Goal: Navigation & Orientation: Find specific page/section

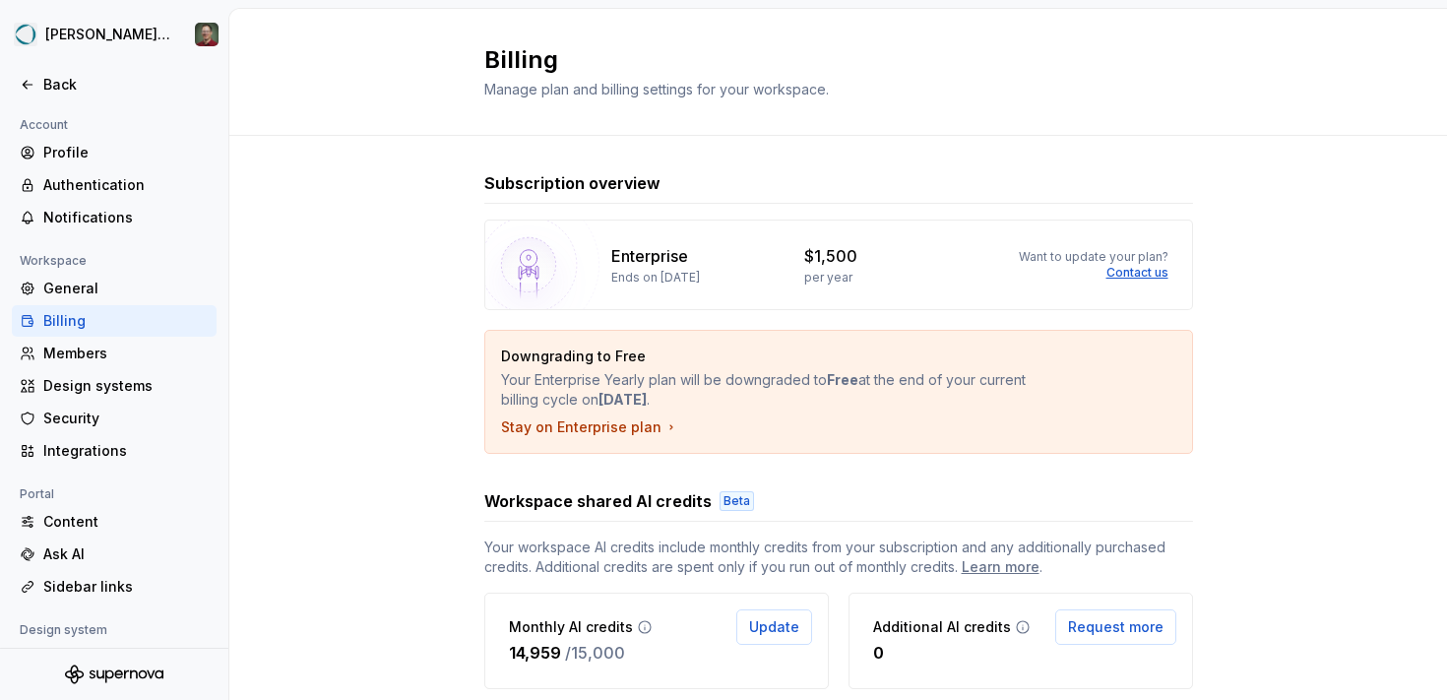
click at [116, 271] on div "Workspace" at bounding box center [114, 261] width 205 height 24
click at [116, 279] on div "General" at bounding box center [125, 289] width 165 height 20
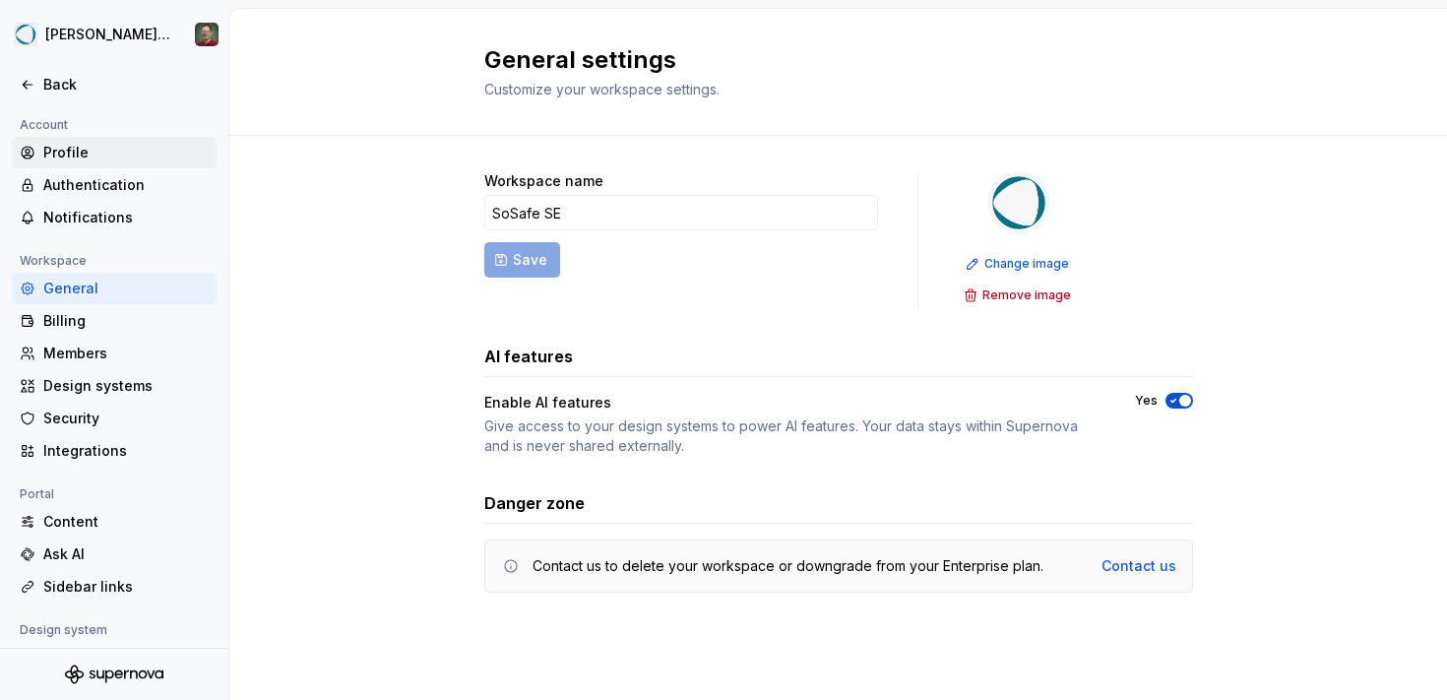
click at [103, 158] on div "Profile" at bounding box center [125, 153] width 165 height 20
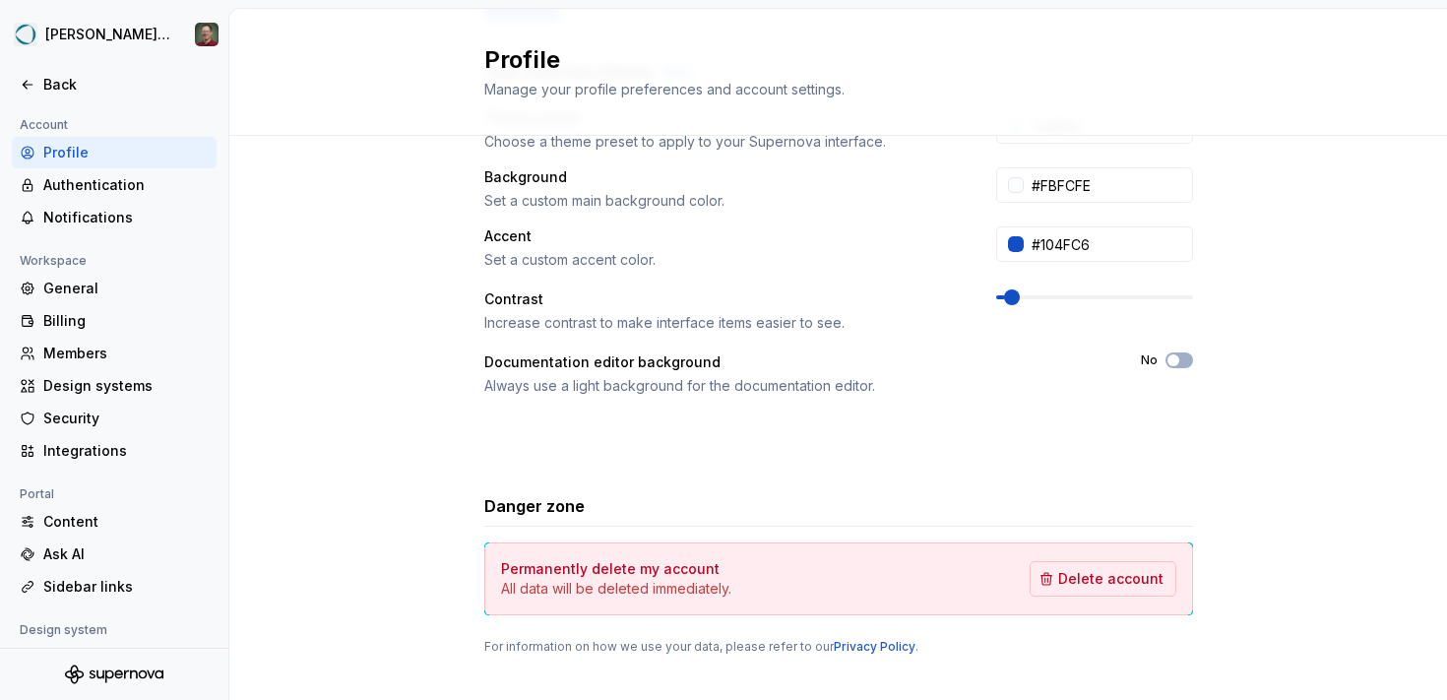
scroll to position [428, 0]
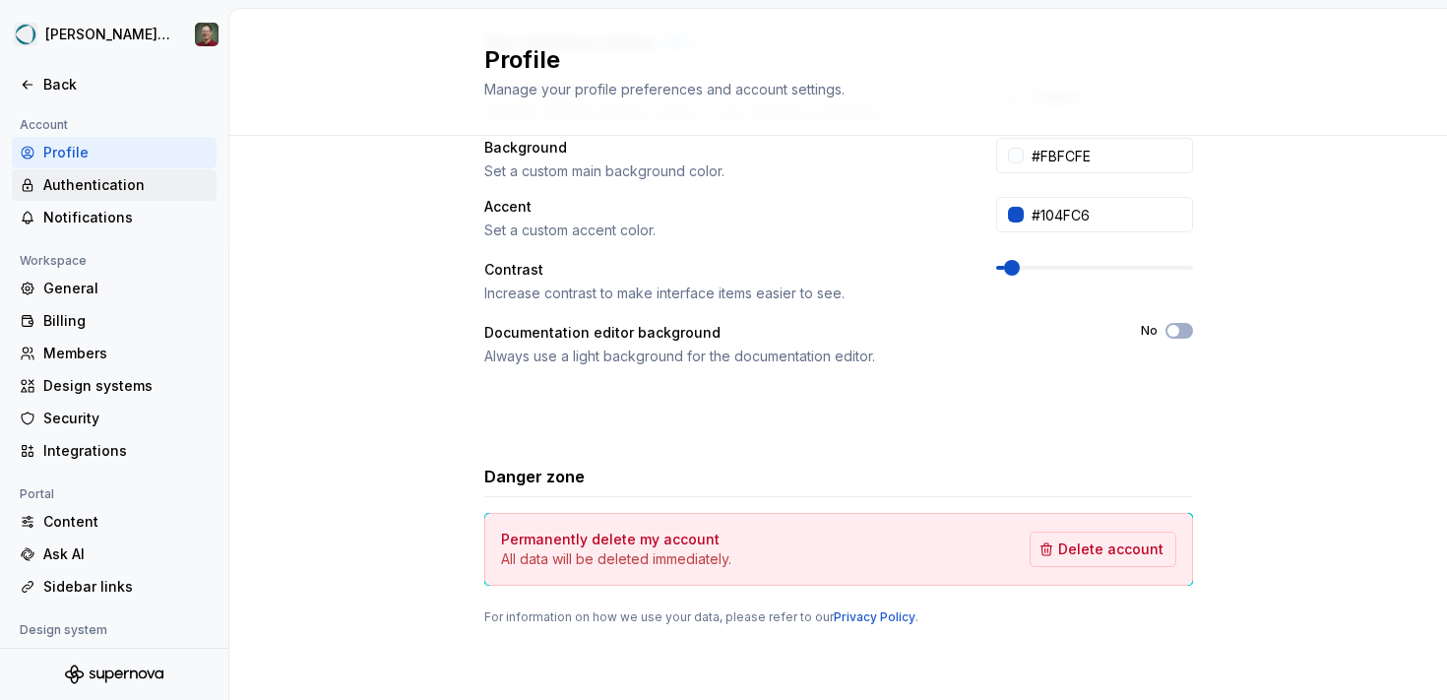
click at [106, 184] on div "Authentication" at bounding box center [125, 185] width 165 height 20
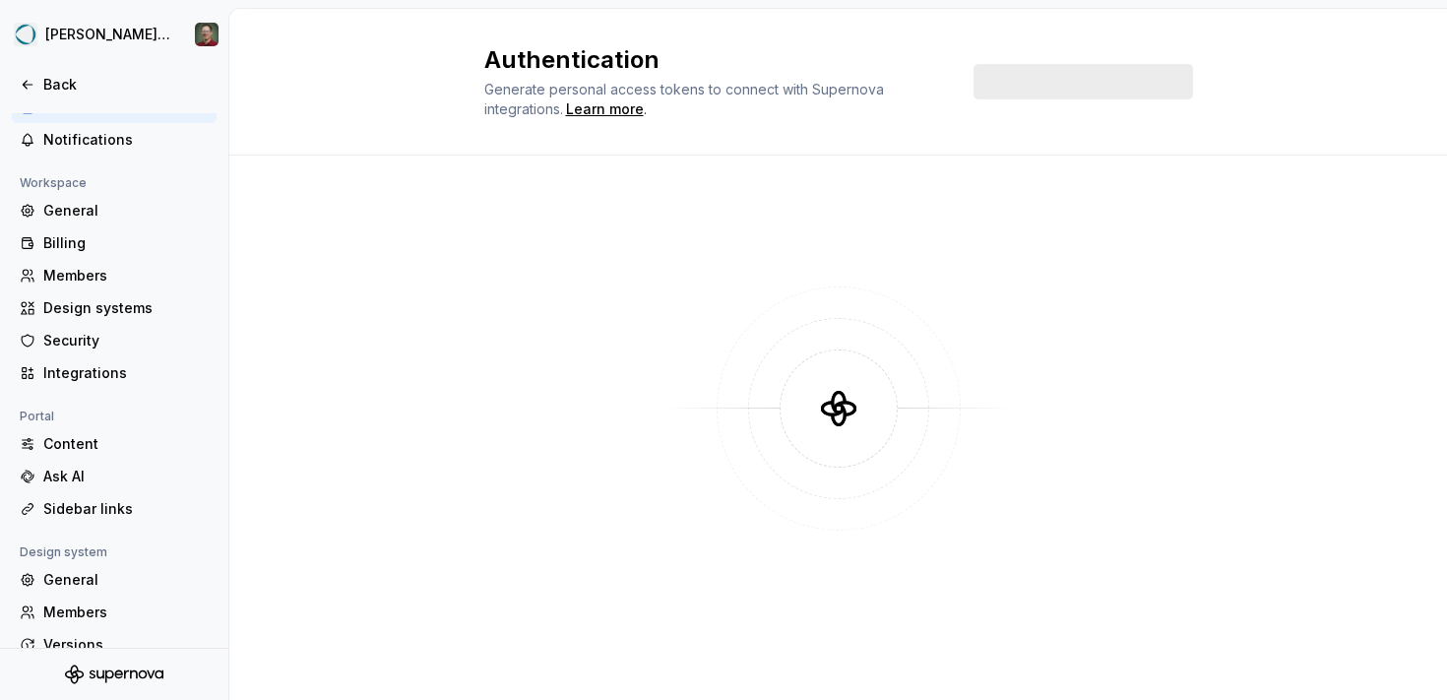
scroll to position [81, 0]
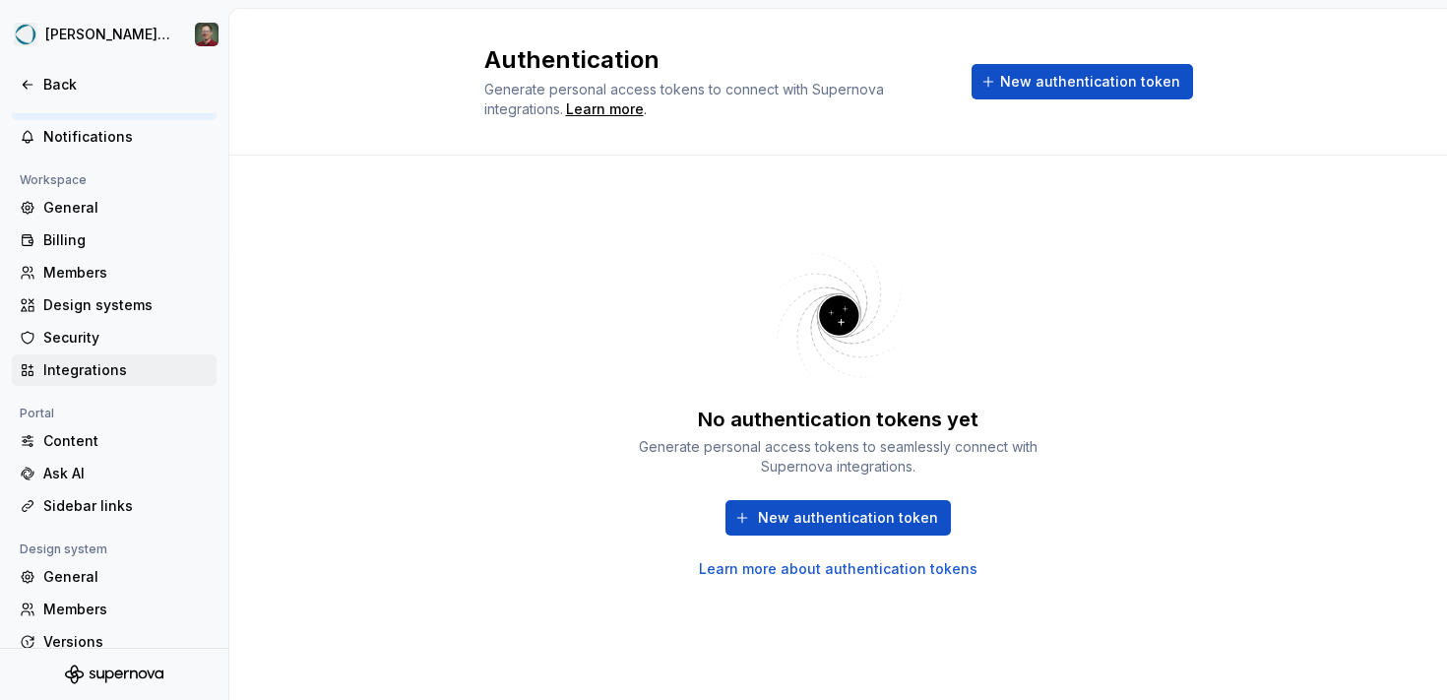
click at [123, 357] on div "Integrations" at bounding box center [114, 370] width 205 height 32
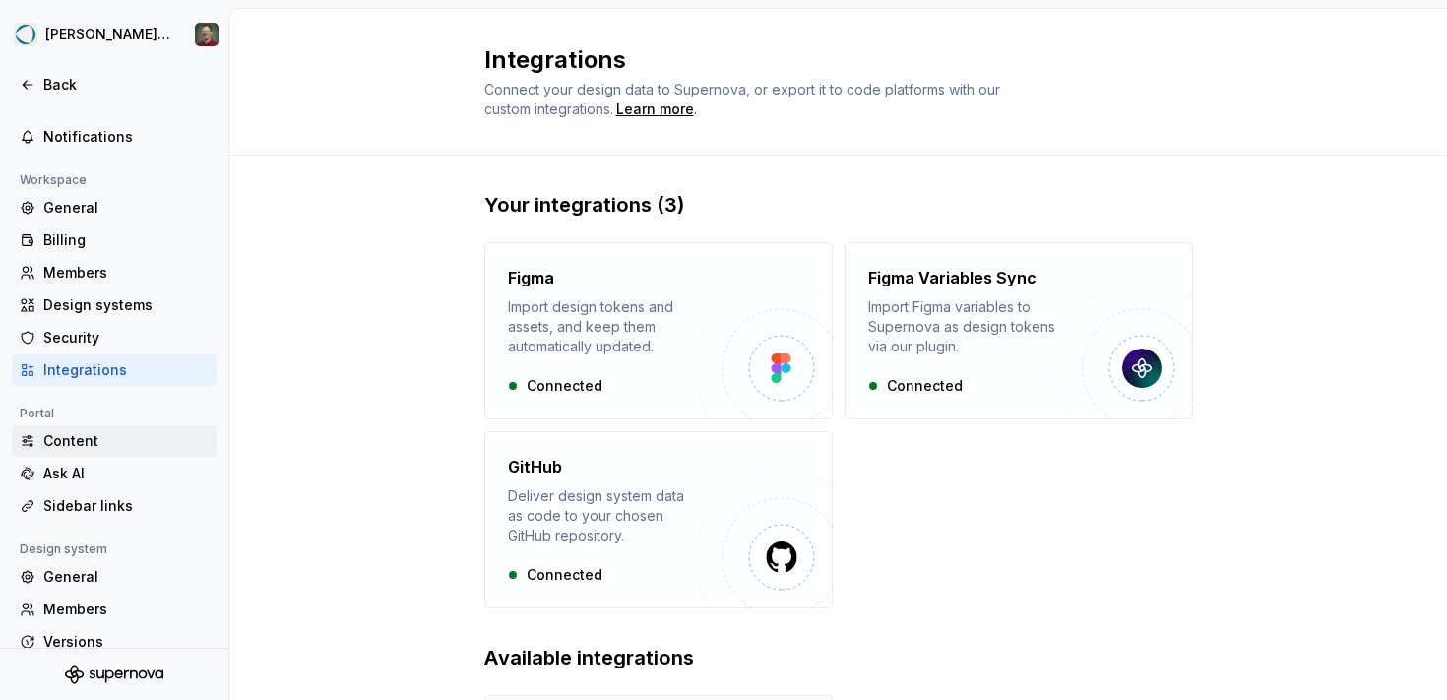
click at [117, 452] on div "Content" at bounding box center [114, 441] width 205 height 32
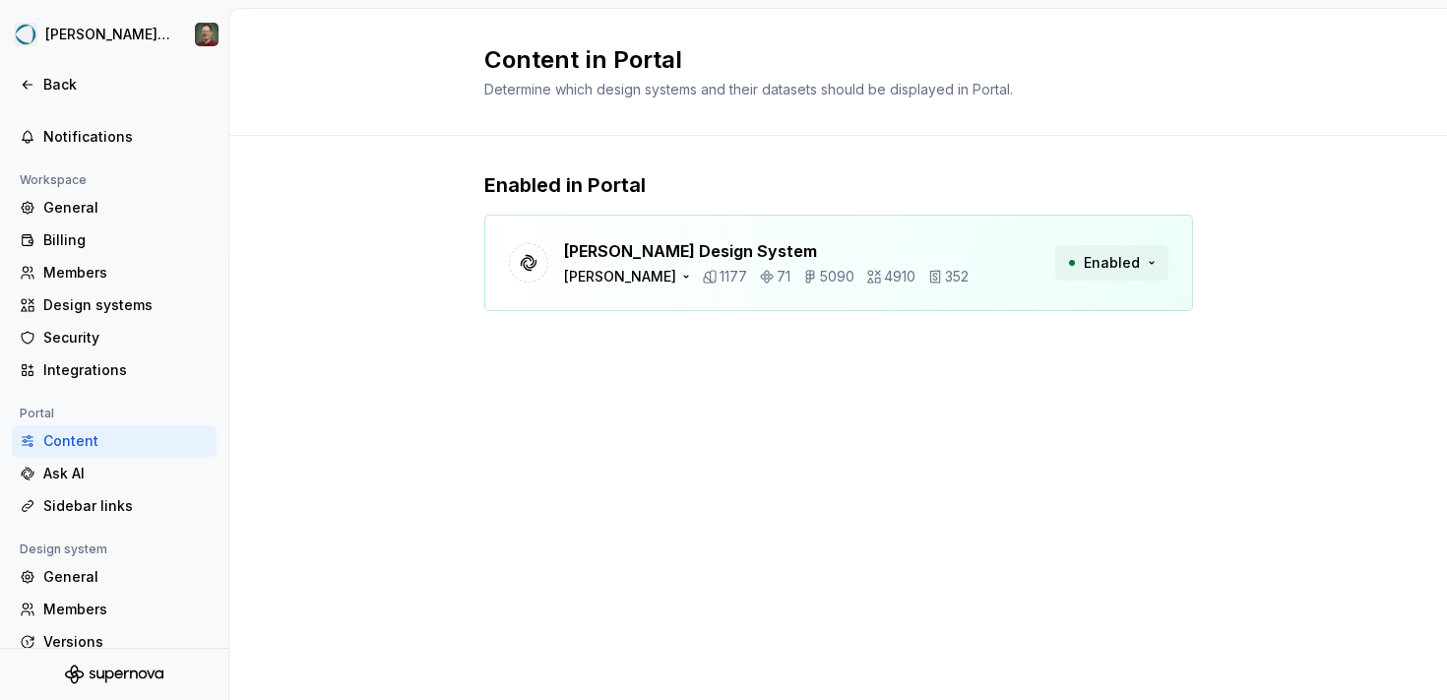
click at [1151, 268] on button "Enabled" at bounding box center [1112, 262] width 113 height 35
click at [1262, 200] on div "Enabled in Portal [PERSON_NAME] Design System [PERSON_NAME] 1177 71 5090 4910 3…" at bounding box center [838, 261] width 1218 height 250
click at [149, 479] on div "Ask AI" at bounding box center [125, 474] width 165 height 20
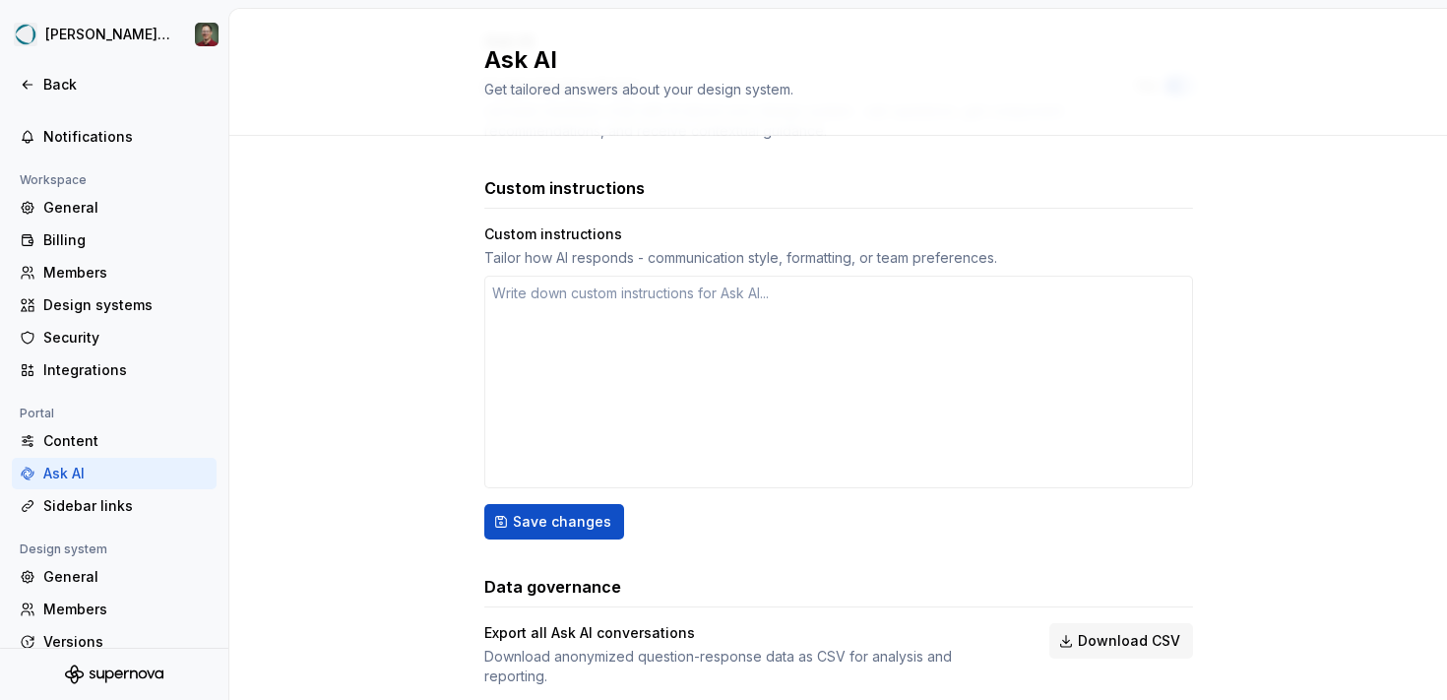
scroll to position [280, 0]
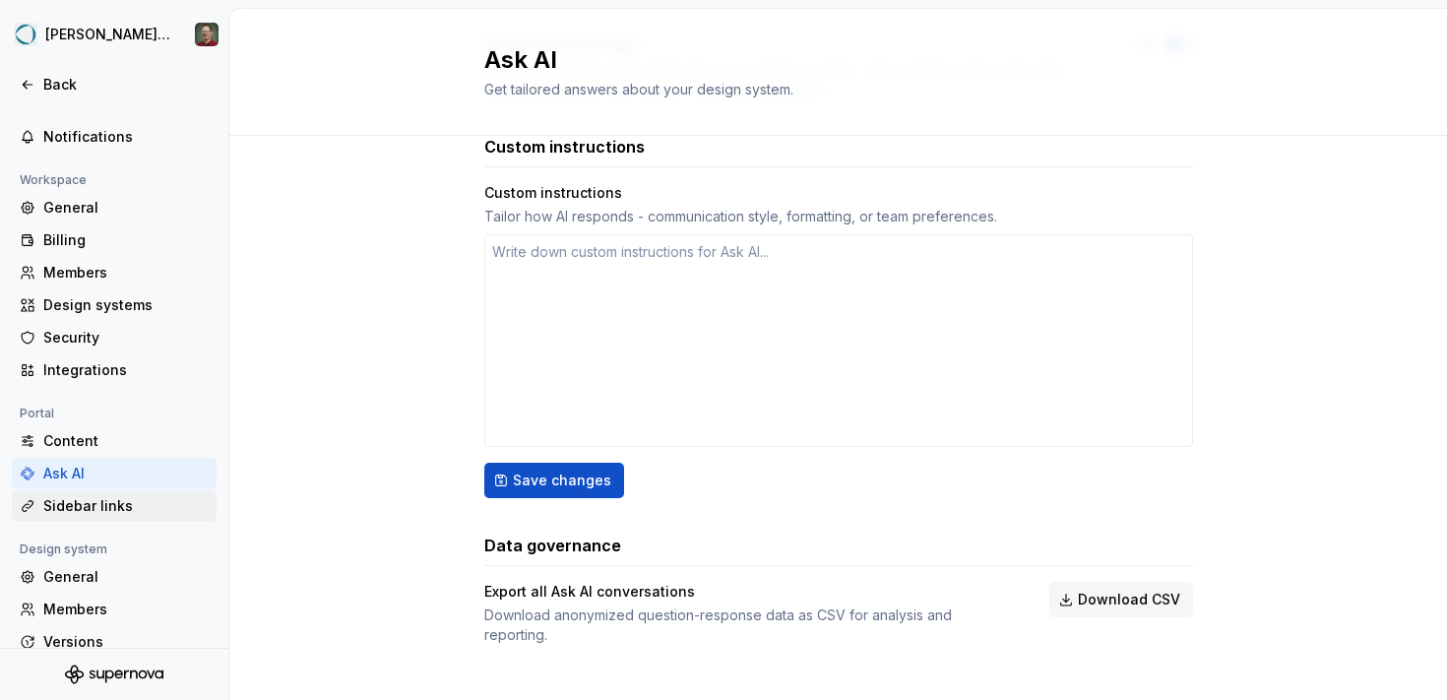
type textarea "*"
click at [138, 498] on div "Sidebar links" at bounding box center [125, 506] width 165 height 20
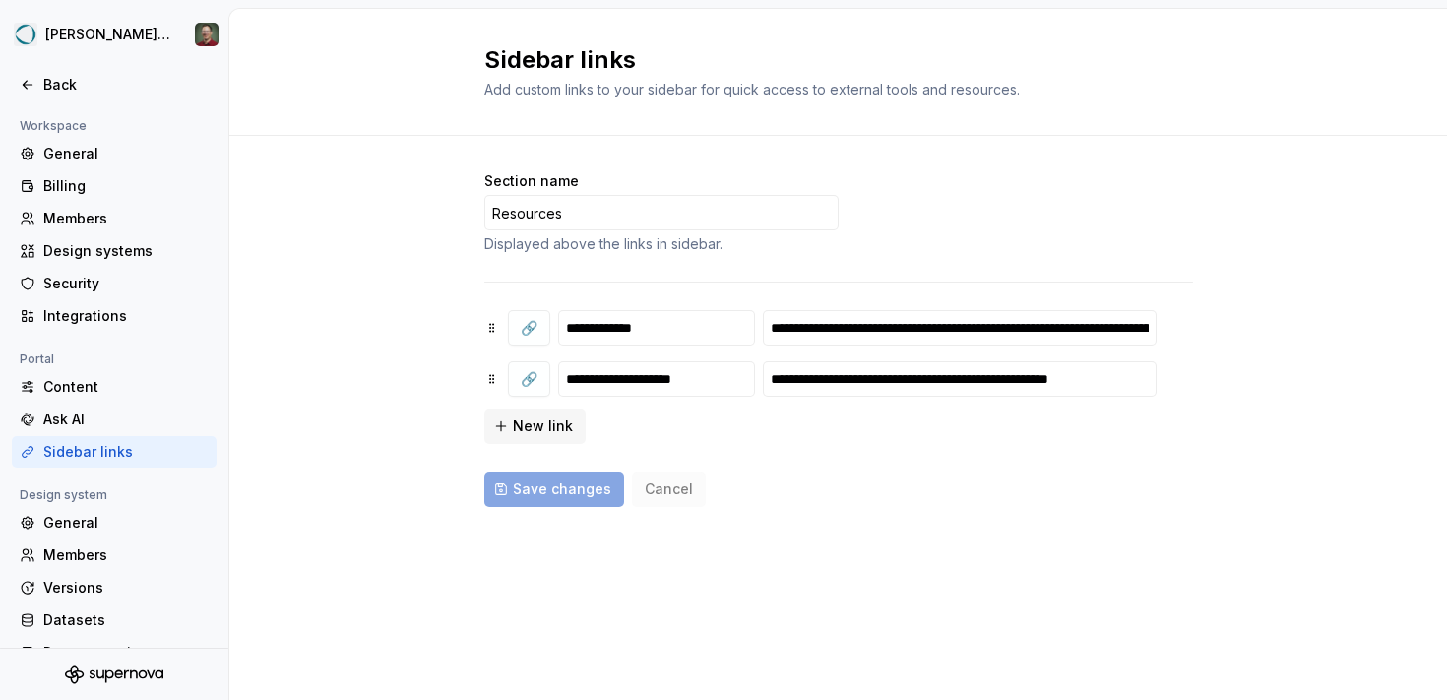
scroll to position [166, 0]
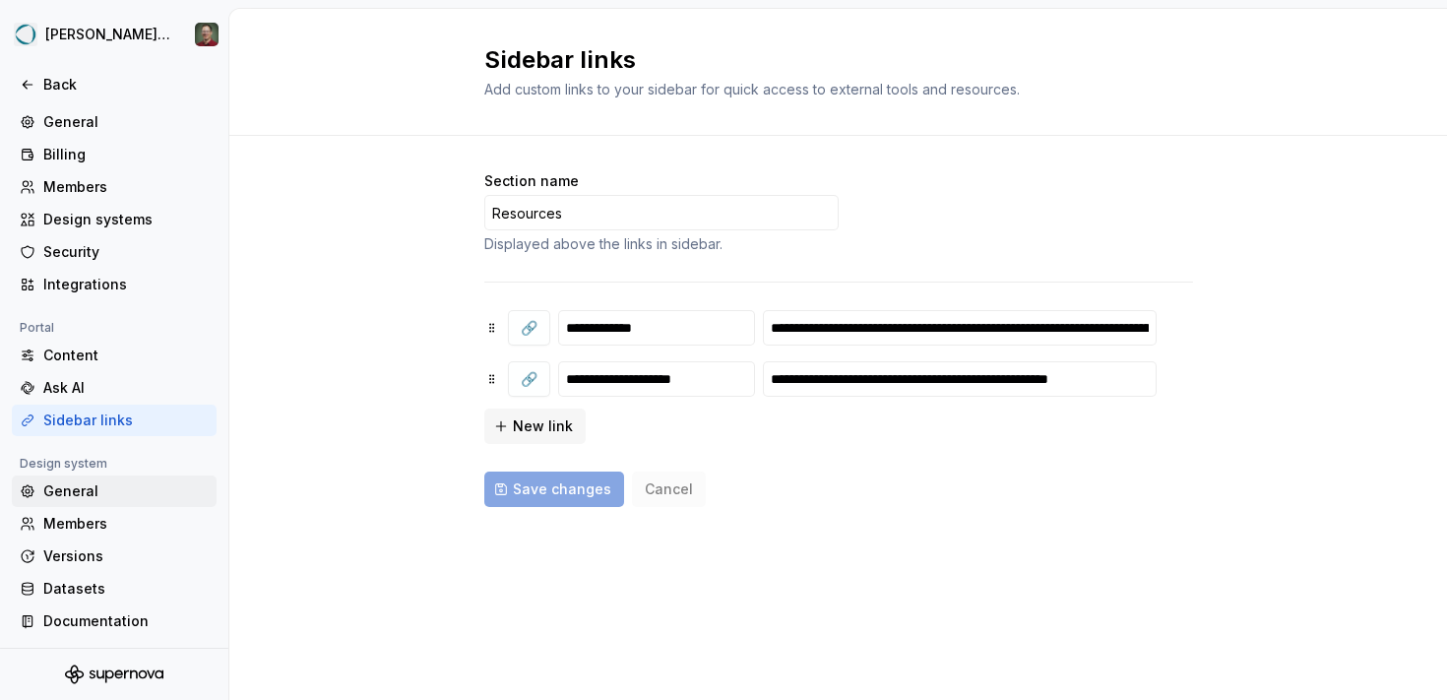
click at [137, 487] on div "General" at bounding box center [125, 491] width 165 height 20
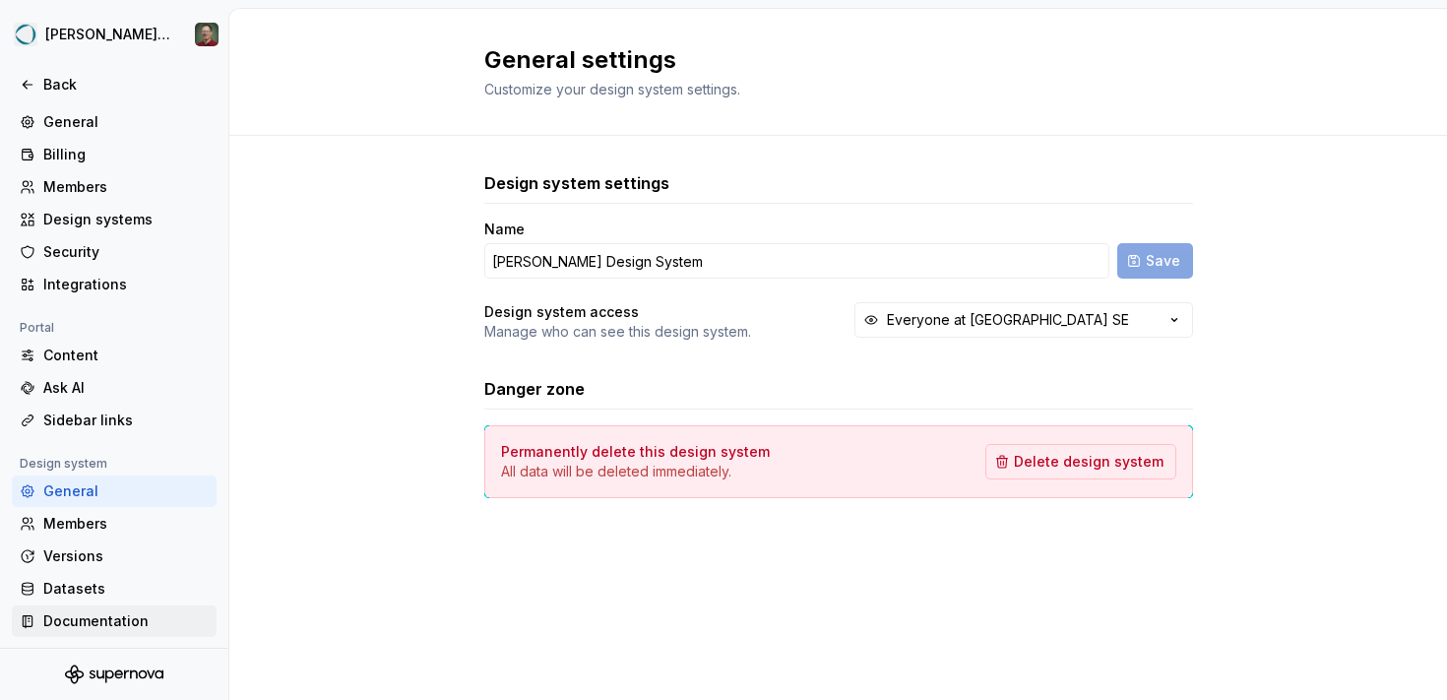
click at [130, 629] on div "Documentation" at bounding box center [125, 621] width 165 height 20
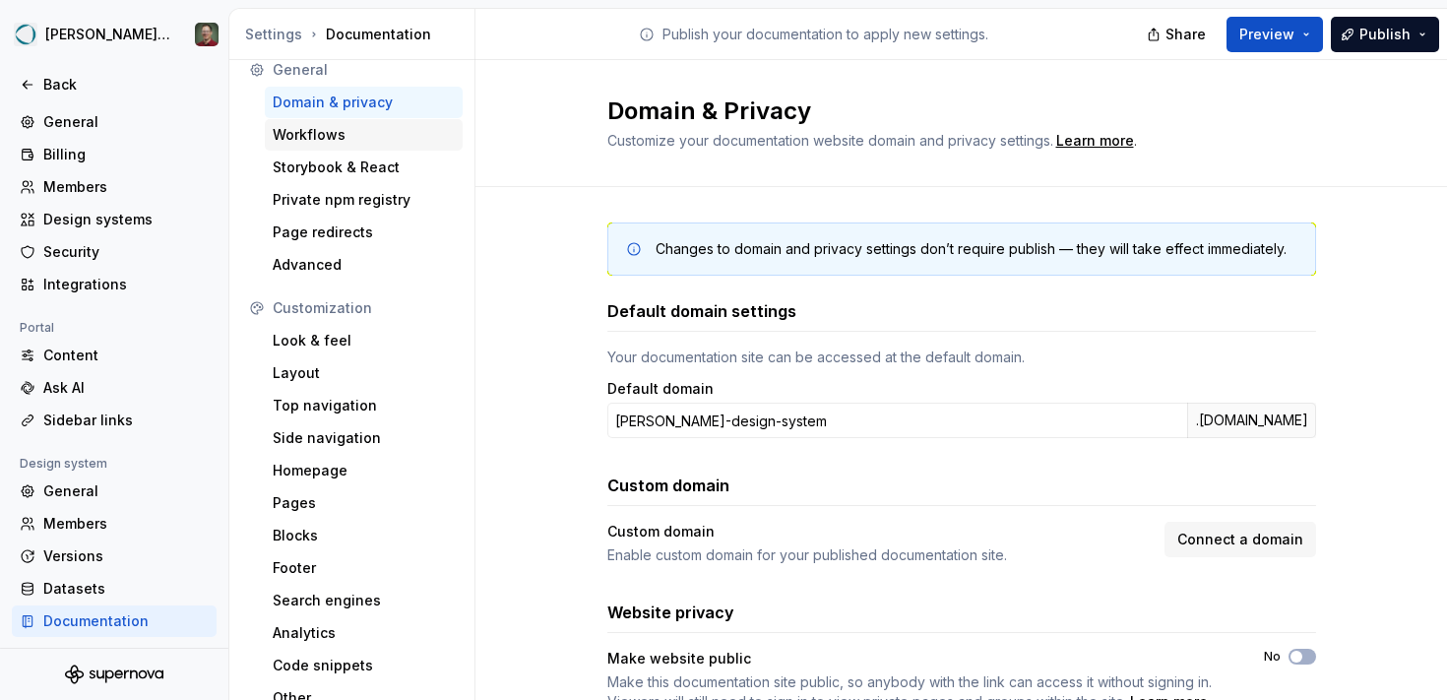
scroll to position [34, 0]
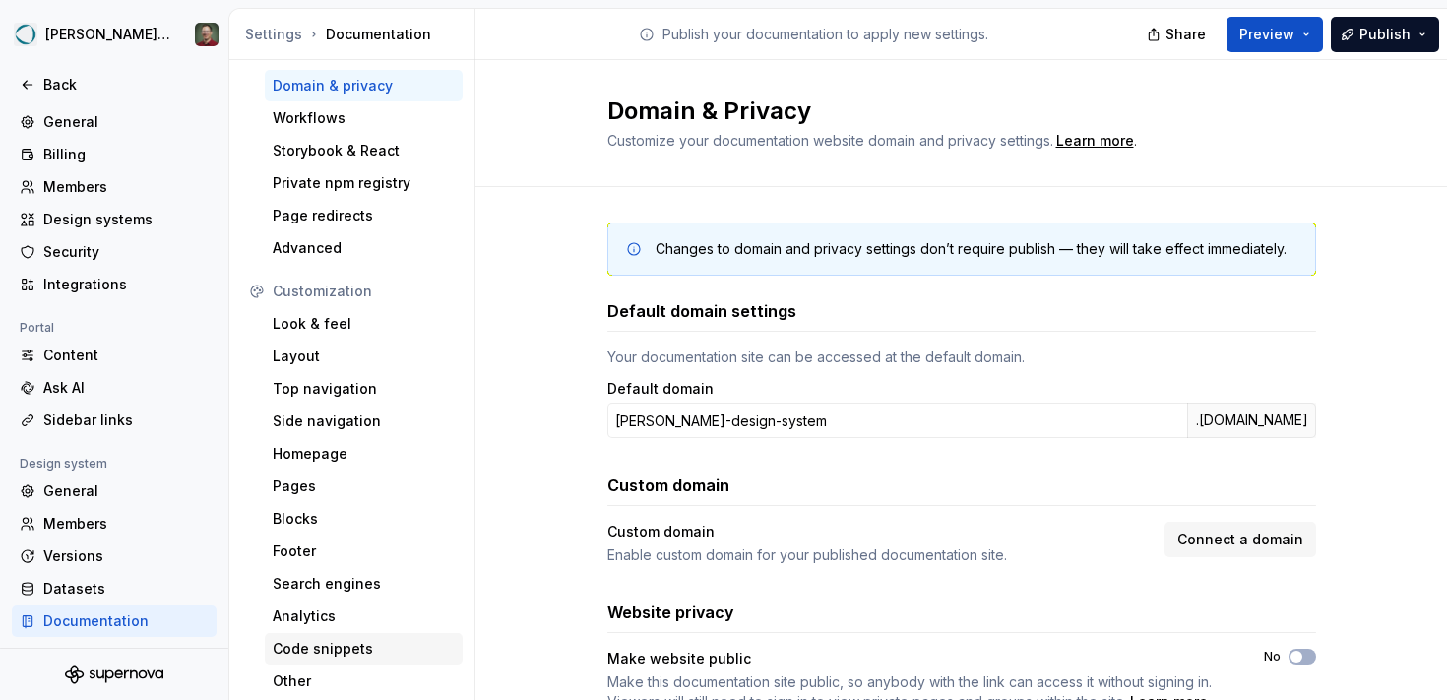
click at [374, 646] on div "Code snippets" at bounding box center [364, 649] width 182 height 20
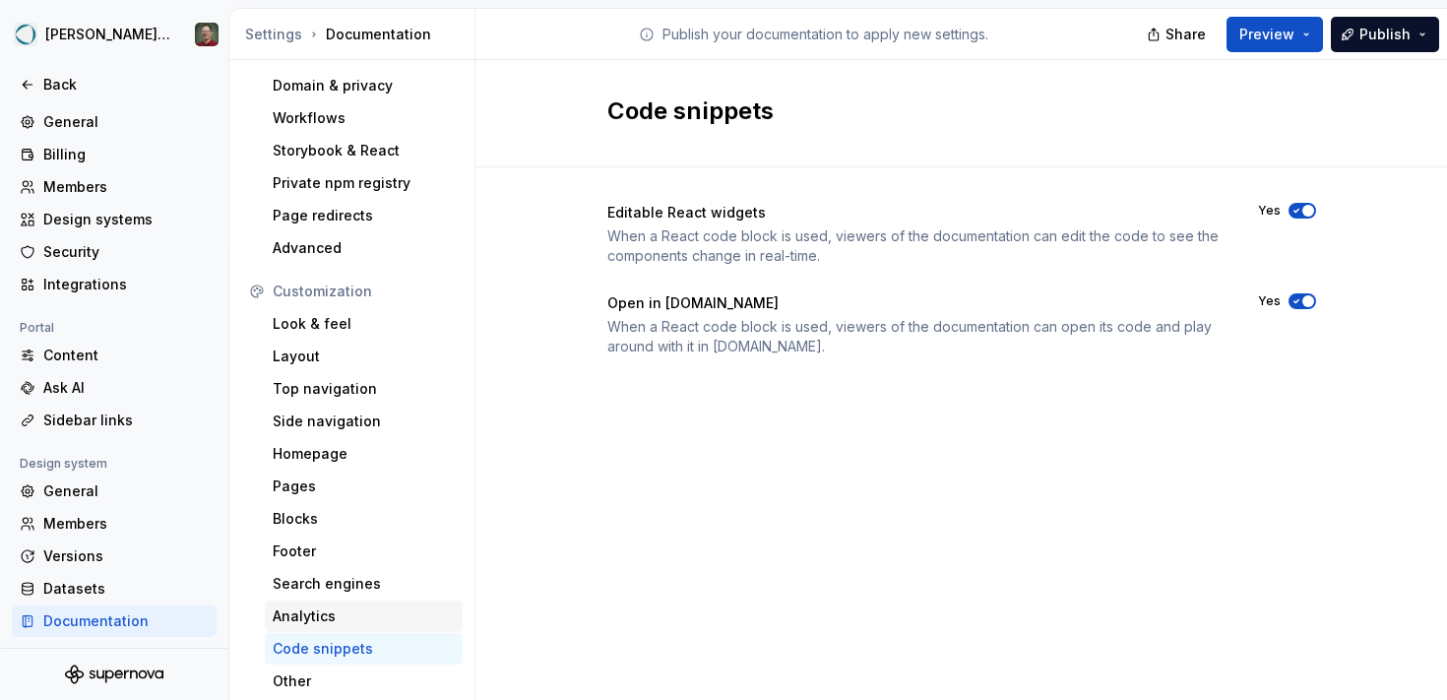
click at [371, 603] on div "Analytics" at bounding box center [364, 617] width 198 height 32
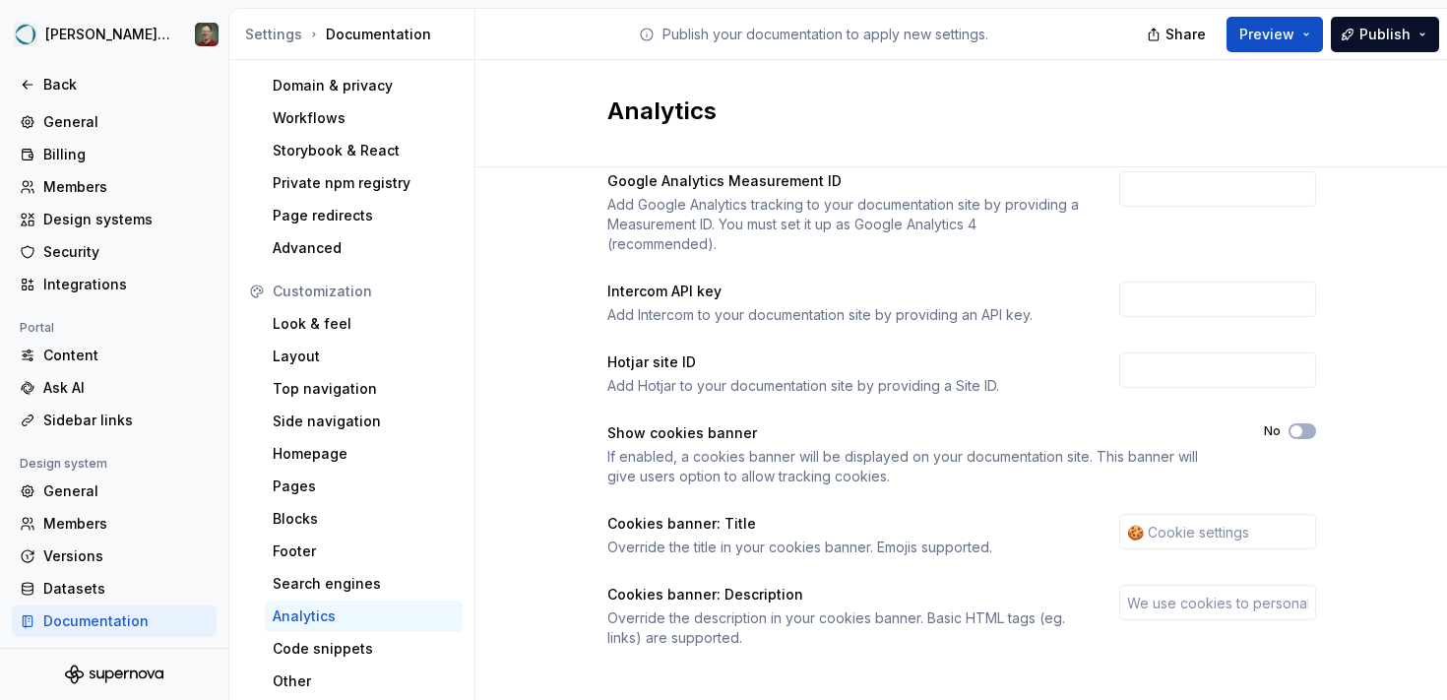
scroll to position [45, 0]
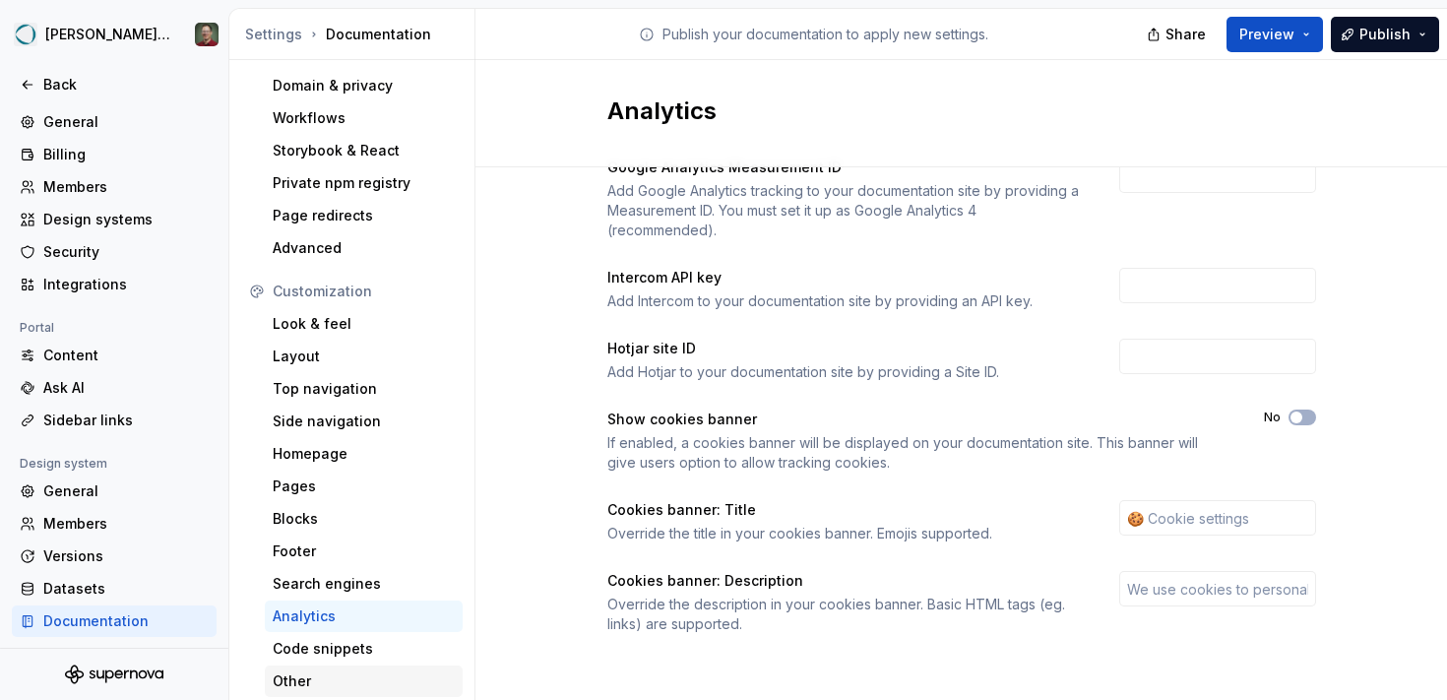
click at [359, 672] on div "Other" at bounding box center [364, 682] width 182 height 20
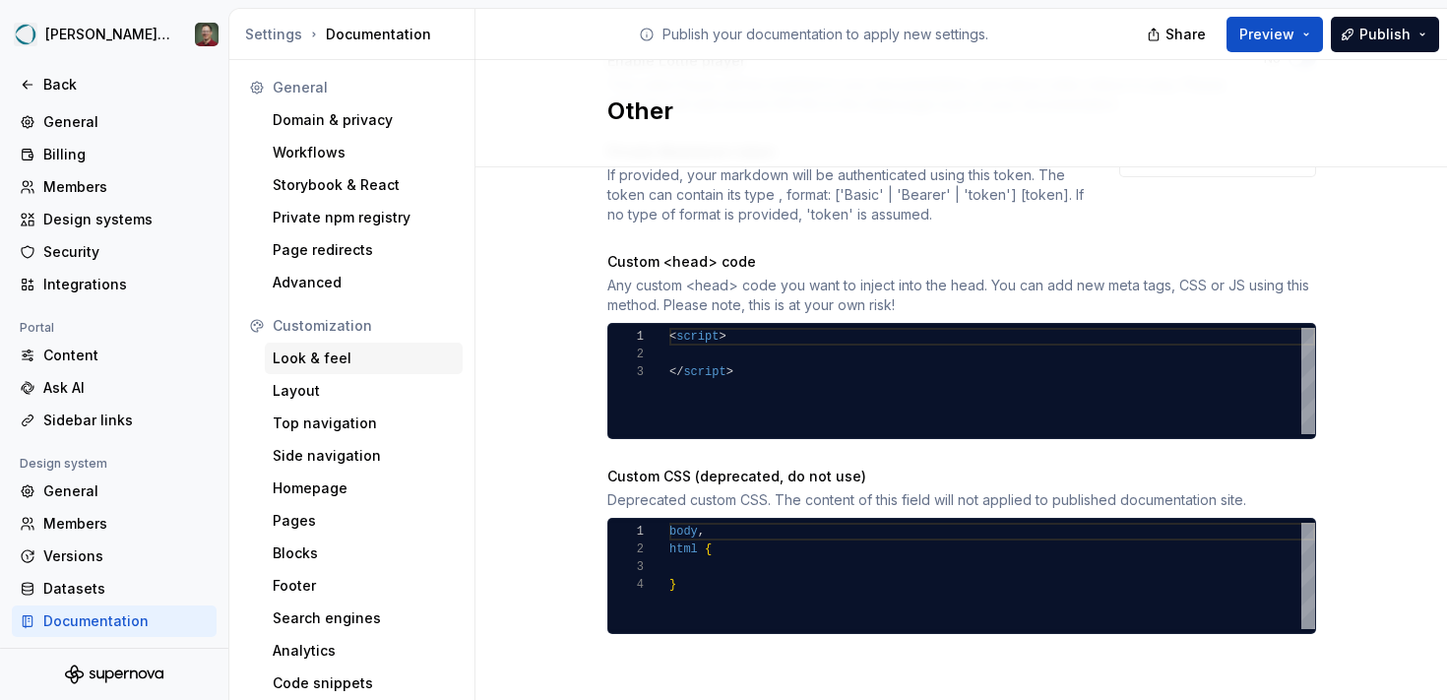
click at [373, 360] on div "Look & feel" at bounding box center [364, 359] width 182 height 20
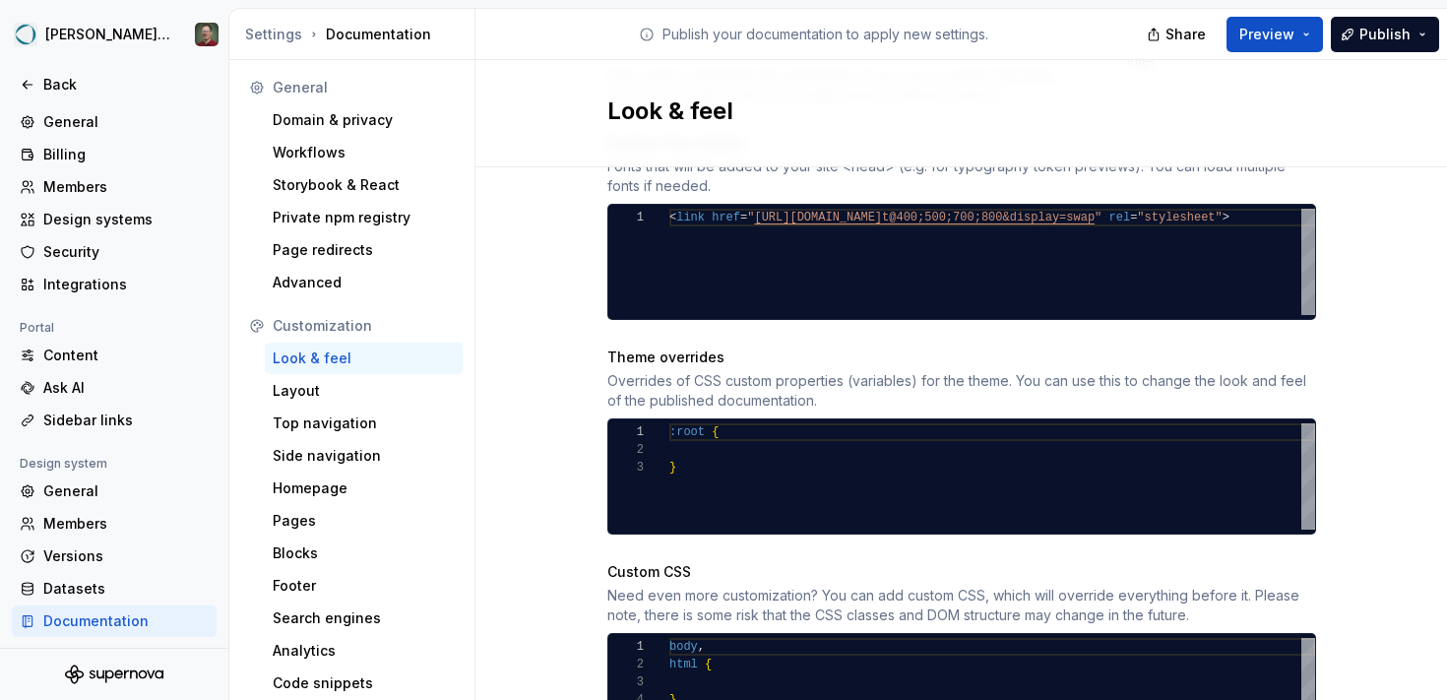
scroll to position [961, 0]
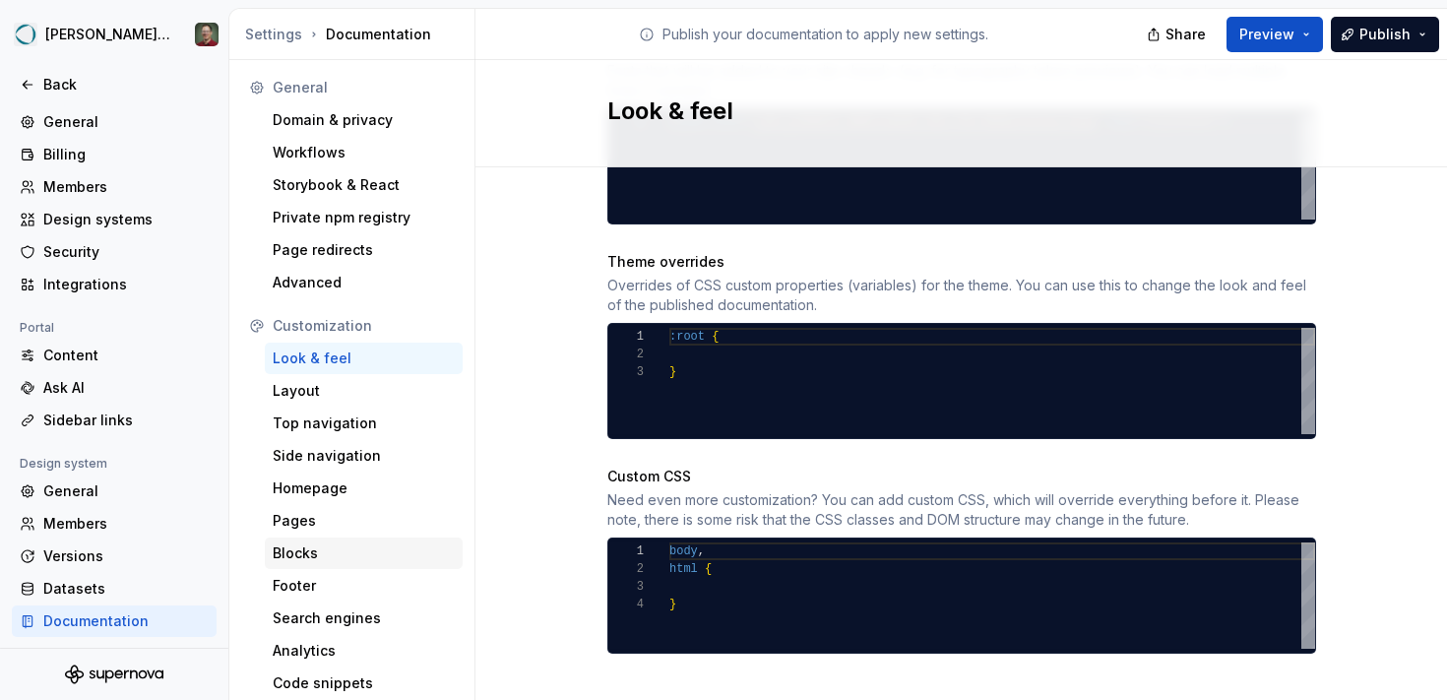
click at [387, 563] on div "Blocks" at bounding box center [364, 554] width 198 height 32
